Goal: Information Seeking & Learning: Stay updated

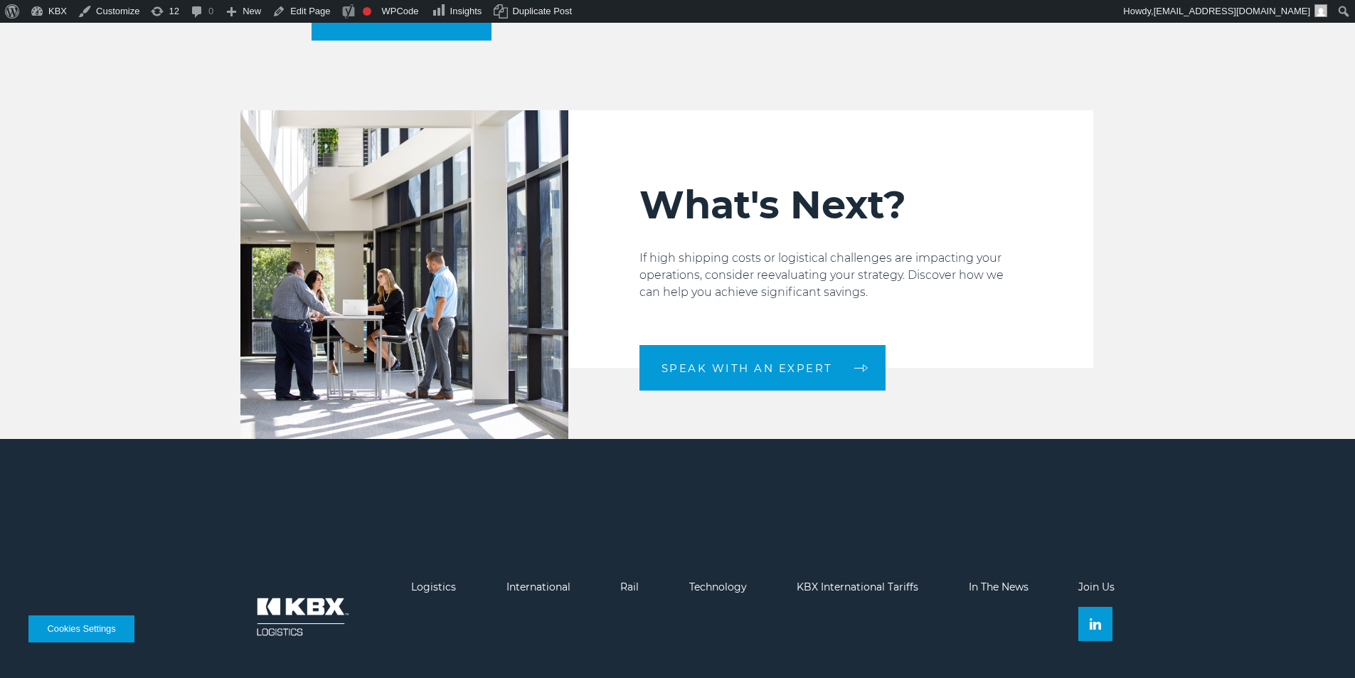
scroll to position [1877, 0]
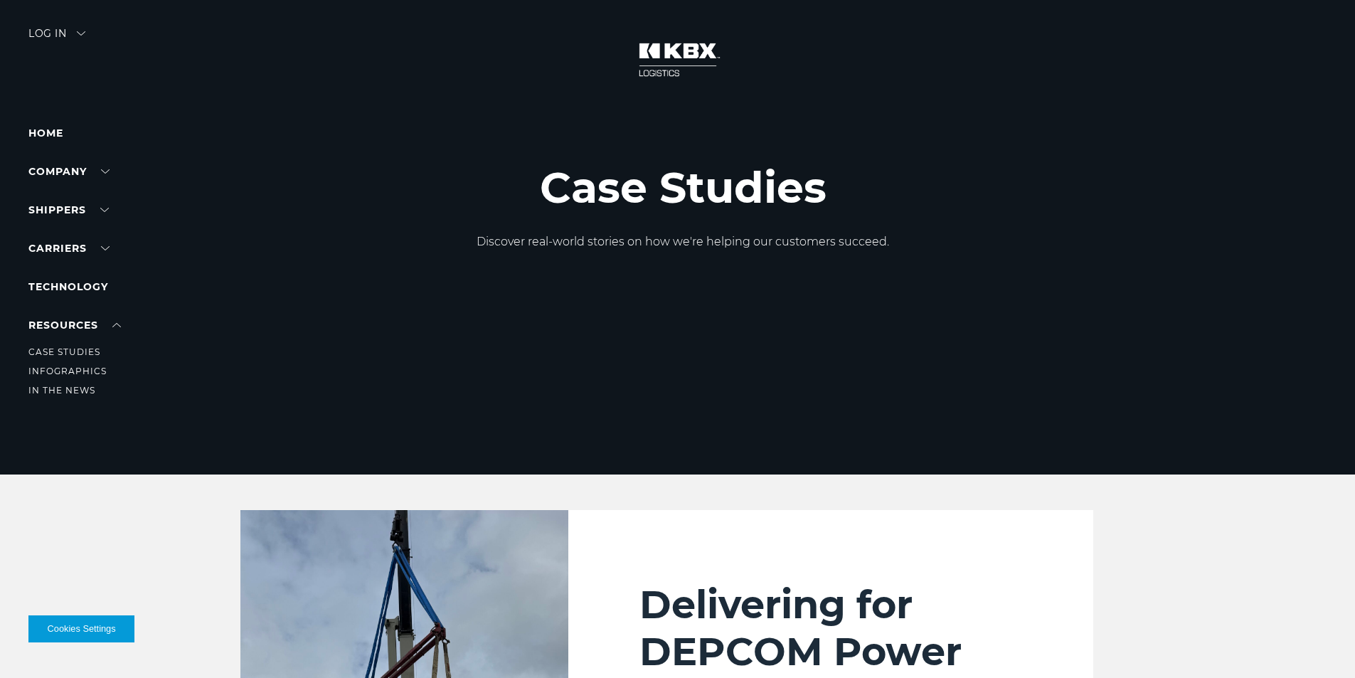
click at [73, 397] on li "In The News" at bounding box center [90, 391] width 124 height 16
click at [75, 387] on link "In The News" at bounding box center [61, 390] width 67 height 11
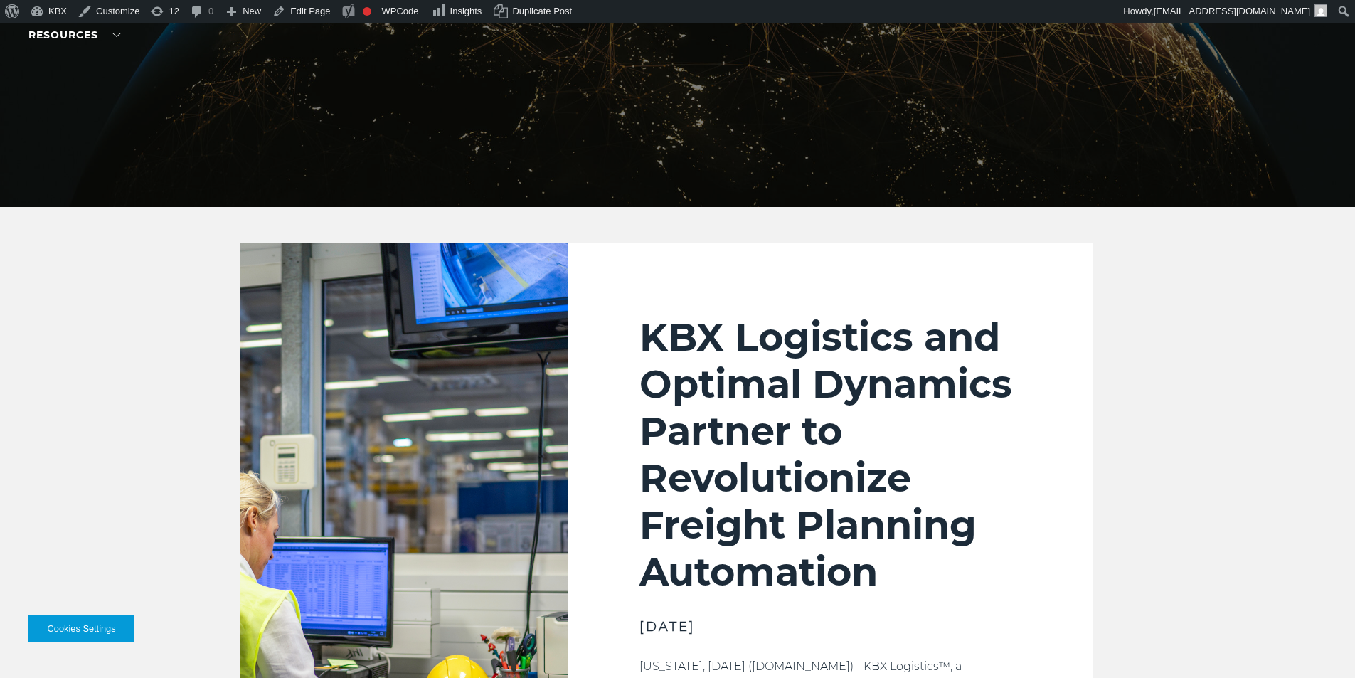
scroll to position [71, 0]
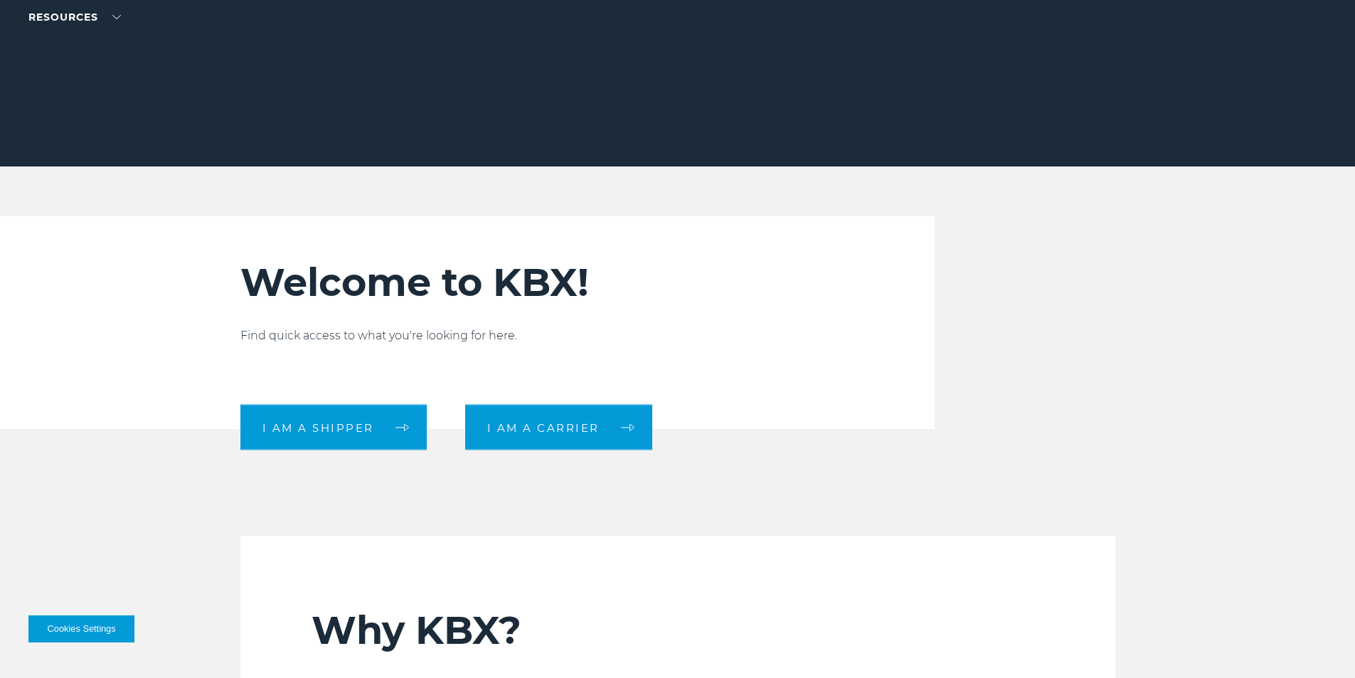
scroll to position [498, 0]
